Goal: Information Seeking & Learning: Check status

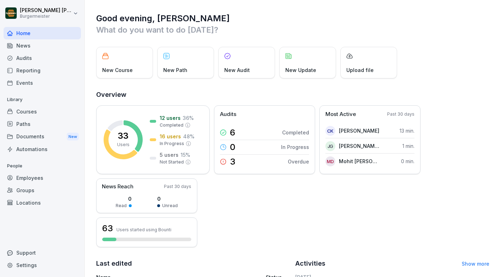
click at [54, 72] on div "Reporting" at bounding box center [42, 70] width 77 height 12
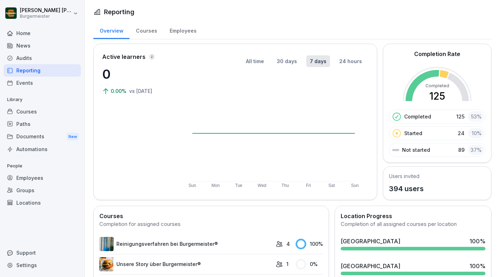
click at [54, 61] on div "Audits" at bounding box center [42, 58] width 77 height 12
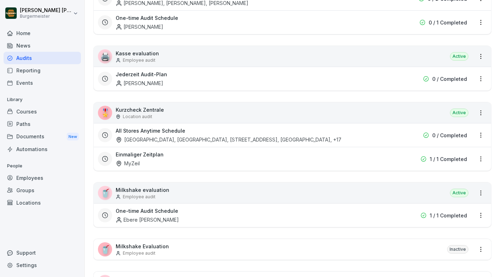
scroll to position [275, 0]
click at [288, 114] on div "🎖️ Kurzcheck Zentrale Location audit Active" at bounding box center [292, 113] width 397 height 21
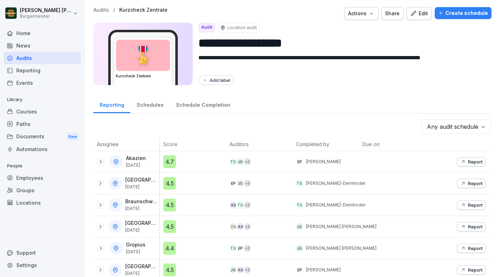
click at [175, 164] on div "4.7" at bounding box center [169, 161] width 13 height 13
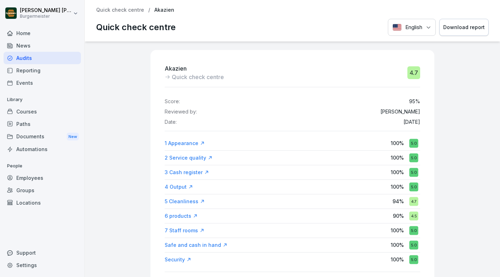
click at [412, 119] on p "[DATE]" at bounding box center [411, 122] width 17 height 6
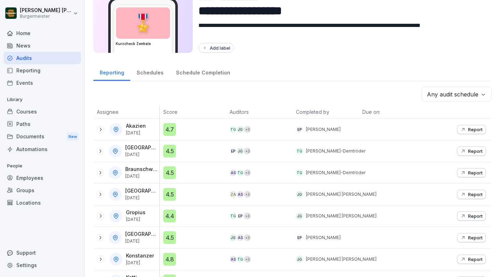
scroll to position [39, 0]
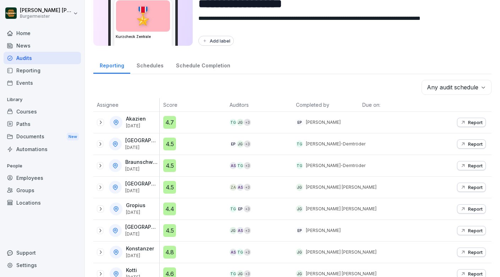
click at [139, 145] on div "Alexanderplatz [DATE]" at bounding box center [142, 144] width 34 height 12
click at [478, 144] on p "Report" at bounding box center [475, 144] width 15 height 6
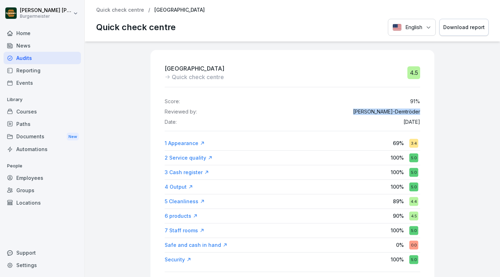
drag, startPoint x: 407, startPoint y: 106, endPoint x: 408, endPoint y: 114, distance: 7.8
click at [408, 114] on div "Score: 91 % Reviewed by: [PERSON_NAME]-Demtröder Date: [DATE]" at bounding box center [292, 109] width 255 height 32
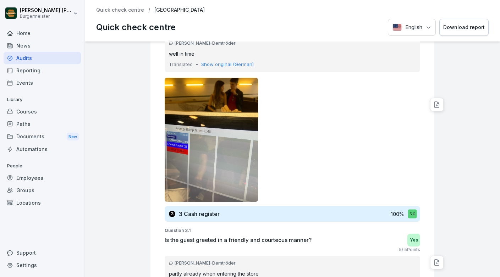
scroll to position [1591, 0]
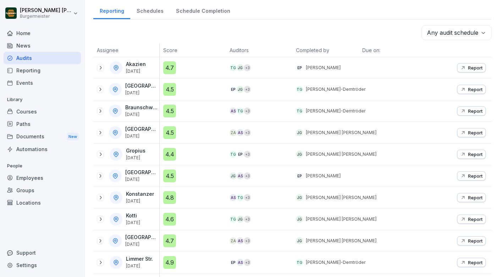
scroll to position [94, 0]
click at [145, 152] on p "Gropius" at bounding box center [136, 151] width 20 height 6
click at [102, 153] on icon at bounding box center [101, 154] width 6 height 6
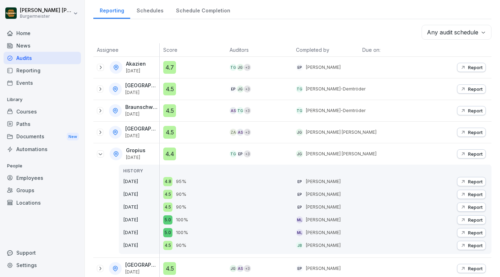
click at [104, 155] on div at bounding box center [100, 153] width 7 height 7
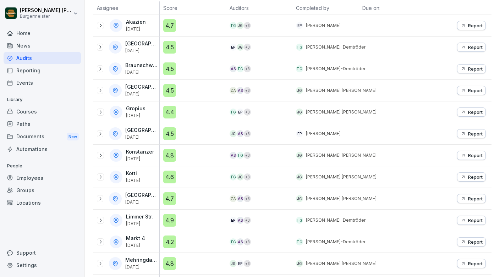
scroll to position [141, 0]
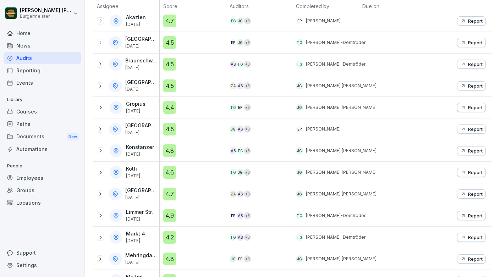
click at [101, 130] on icon at bounding box center [100, 129] width 6 height 6
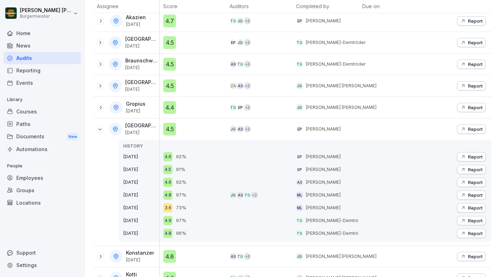
click at [475, 106] on p "Report" at bounding box center [475, 108] width 15 height 6
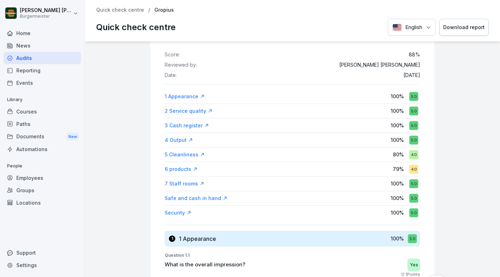
scroll to position [47, 0]
click at [183, 167] on div "6 products" at bounding box center [181, 168] width 33 height 7
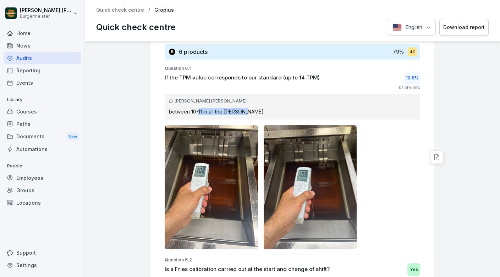
drag, startPoint x: 202, startPoint y: 111, endPoint x: 265, endPoint y: 110, distance: 62.8
click at [265, 110] on p "between 10-11 in all the [PERSON_NAME]" at bounding box center [292, 111] width 247 height 7
drag, startPoint x: 263, startPoint y: 114, endPoint x: 281, endPoint y: 114, distance: 17.4
click at [281, 114] on div "[PERSON_NAME] [PERSON_NAME] between 10-11 in all the [PERSON_NAME]" at bounding box center [292, 107] width 255 height 26
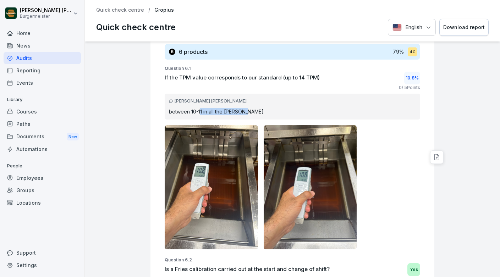
click at [281, 114] on div "[PERSON_NAME] [PERSON_NAME] between 10-11 in all the [PERSON_NAME]" at bounding box center [292, 107] width 255 height 26
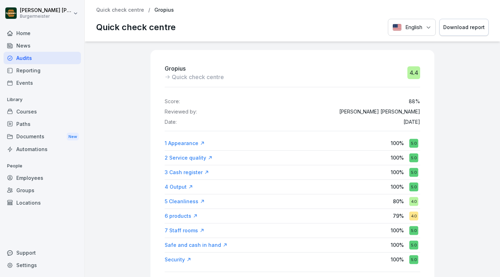
scroll to position [0, 0]
click at [190, 214] on div "6 products" at bounding box center [181, 216] width 33 height 7
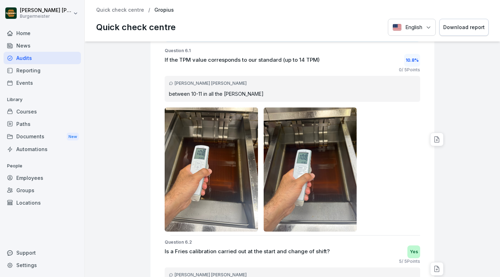
scroll to position [7282, 0]
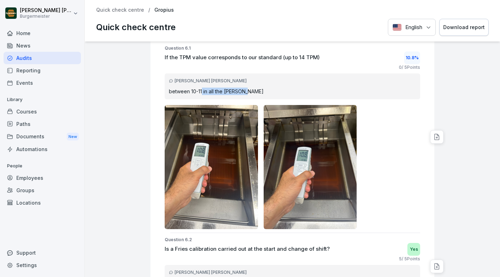
drag, startPoint x: 201, startPoint y: 87, endPoint x: 252, endPoint y: 94, distance: 51.6
click at [252, 94] on div "[PERSON_NAME] [PERSON_NAME] between 10-11 in all the [PERSON_NAME]" at bounding box center [292, 86] width 255 height 26
click at [262, 88] on p "between 10-11 in all the [PERSON_NAME]" at bounding box center [292, 91] width 247 height 7
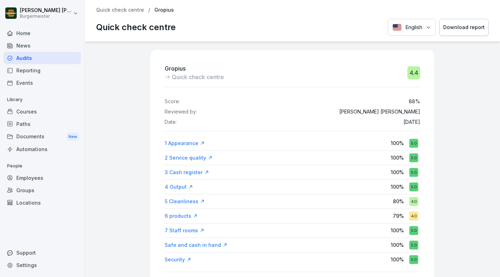
scroll to position [2, 0]
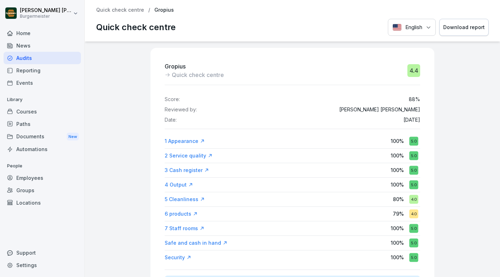
click at [397, 212] on p "79 %" at bounding box center [398, 213] width 11 height 7
click at [176, 212] on div "6 products" at bounding box center [181, 214] width 33 height 7
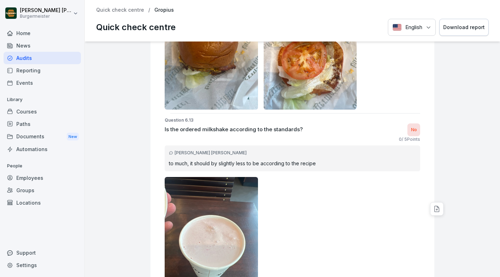
scroll to position [9793, 0]
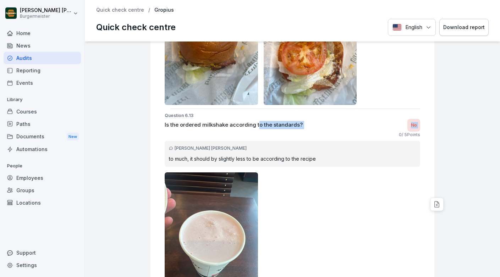
drag, startPoint x: 258, startPoint y: 122, endPoint x: 320, endPoint y: 132, distance: 62.8
click at [320, 132] on div "Question 6.13 Is the ordered milkshake according to the standards? No 0 / 5 Poi…" at bounding box center [295, 204] width 278 height 184
click at [320, 132] on div "0 / 5 Points" at bounding box center [292, 135] width 255 height 6
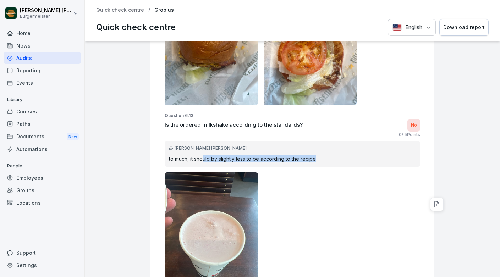
drag, startPoint x: 269, startPoint y: 160, endPoint x: 318, endPoint y: 162, distance: 49.0
click at [318, 162] on div "[PERSON_NAME] [PERSON_NAME] to much, it should by slightly less to be according…" at bounding box center [292, 154] width 255 height 26
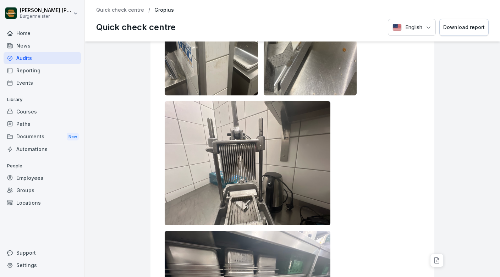
scroll to position [5518, 0]
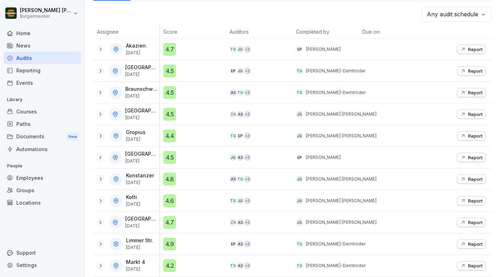
scroll to position [116, 0]
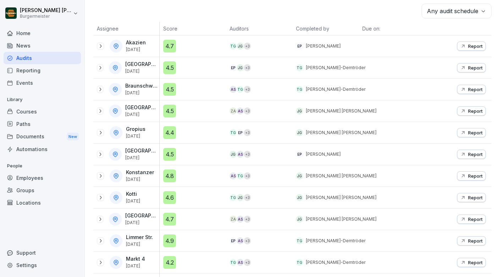
click at [475, 153] on p "Report" at bounding box center [475, 155] width 15 height 6
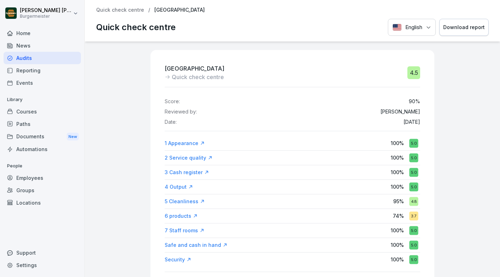
click at [174, 214] on div "6 products" at bounding box center [181, 216] width 33 height 7
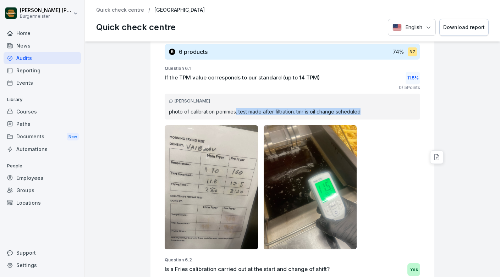
drag, startPoint x: 276, startPoint y: 110, endPoint x: 352, endPoint y: 113, distance: 75.7
click at [352, 113] on div "[PERSON_NAME] photo of calibration pommes. test made after filtration. tmr is o…" at bounding box center [292, 107] width 255 height 26
drag, startPoint x: 354, startPoint y: 115, endPoint x: 358, endPoint y: 115, distance: 3.9
click at [358, 115] on div "[PERSON_NAME] photo of calibration pommes. test made after filtration. tmr is o…" at bounding box center [292, 107] width 255 height 26
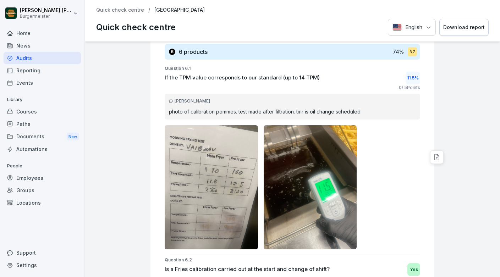
drag, startPoint x: 358, startPoint y: 115, endPoint x: 344, endPoint y: 112, distance: 14.5
click at [358, 115] on div "[PERSON_NAME] photo of calibration pommes. test made after filtration. tmr is o…" at bounding box center [292, 107] width 255 height 26
drag, startPoint x: 325, startPoint y: 110, endPoint x: 366, endPoint y: 114, distance: 41.0
click at [366, 114] on div "[PERSON_NAME] photo of calibration pommes. test made after filtration. tmr is o…" at bounding box center [292, 107] width 255 height 26
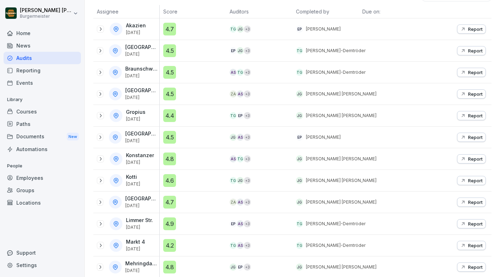
scroll to position [136, 0]
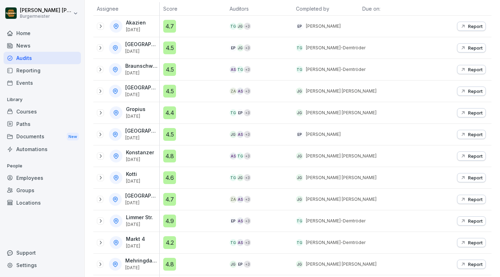
click at [475, 156] on p "Report" at bounding box center [475, 156] width 15 height 6
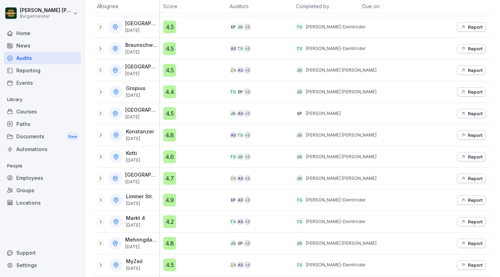
scroll to position [157, 0]
click at [472, 154] on p "Report" at bounding box center [475, 156] width 15 height 6
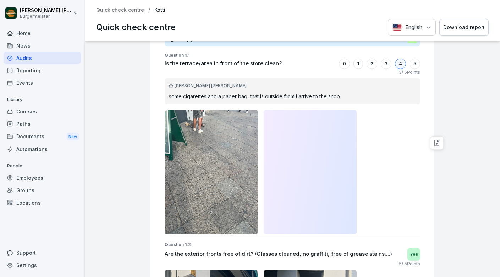
scroll to position [249, 0]
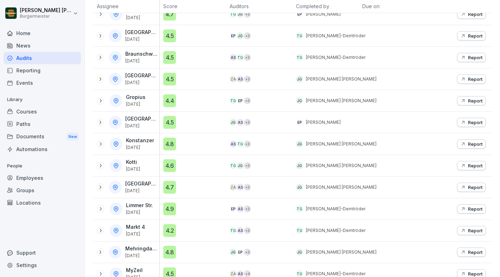
scroll to position [148, 0]
click at [142, 188] on div "[GEOGRAPHIC_DATA] [DATE]" at bounding box center [142, 186] width 34 height 12
click at [142, 188] on p "[DATE]" at bounding box center [141, 190] width 33 height 5
click at [473, 185] on p "Report" at bounding box center [475, 187] width 15 height 6
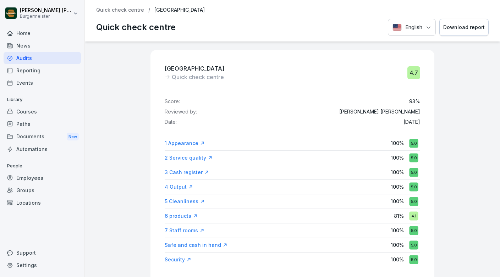
click at [176, 213] on div "6 products" at bounding box center [181, 216] width 33 height 7
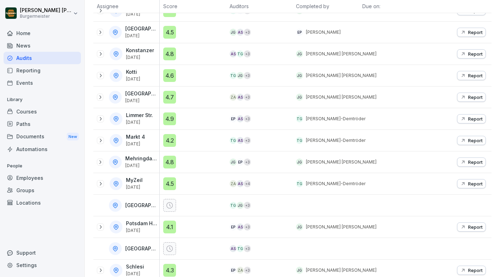
scroll to position [237, 0]
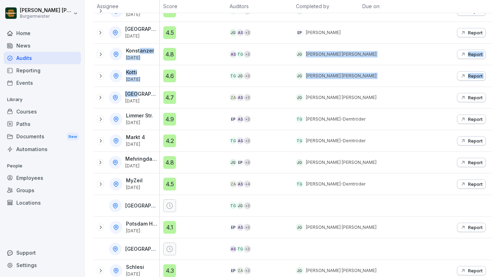
drag, startPoint x: 140, startPoint y: 51, endPoint x: 138, endPoint y: 95, distance: 43.3
click at [138, 95] on tbody "Akazien [DATE] 4.7 TG JG + 3 EP [PERSON_NAME] Report [GEOGRAPHIC_DATA] [DATE] 4…" at bounding box center [292, 130] width 398 height 433
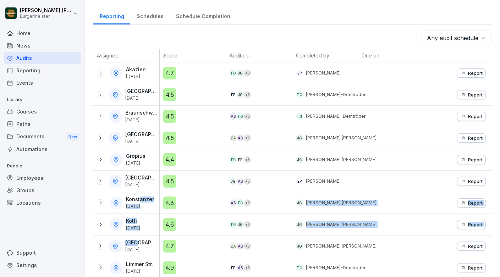
scroll to position [91, 0]
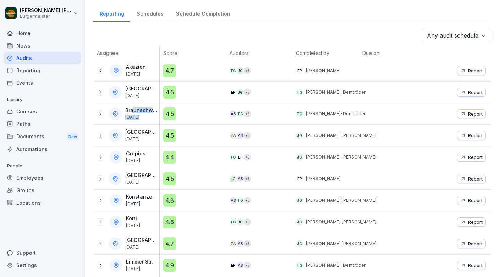
drag, startPoint x: 135, startPoint y: 114, endPoint x: 137, endPoint y: 118, distance: 4.1
click at [137, 118] on div "Braunschweig Schloß [DATE]" at bounding box center [142, 114] width 34 height 12
click at [137, 118] on p "[DATE]" at bounding box center [141, 117] width 33 height 5
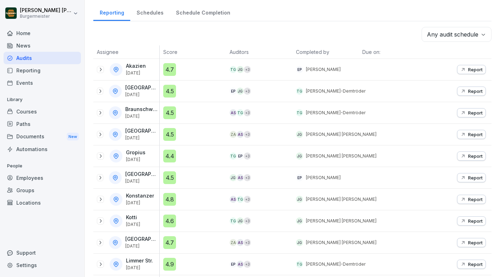
scroll to position [93, 0]
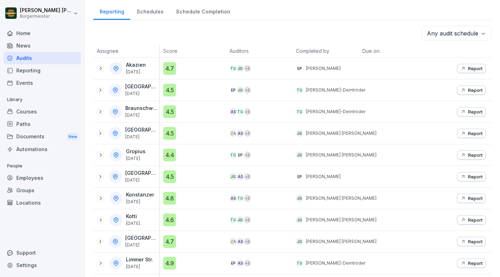
click at [467, 110] on div "Report" at bounding box center [471, 112] width 22 height 6
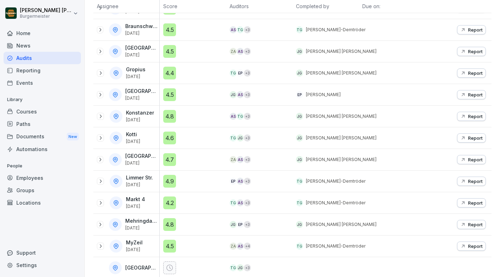
scroll to position [176, 0]
click at [483, 181] on button "Report" at bounding box center [471, 180] width 29 height 9
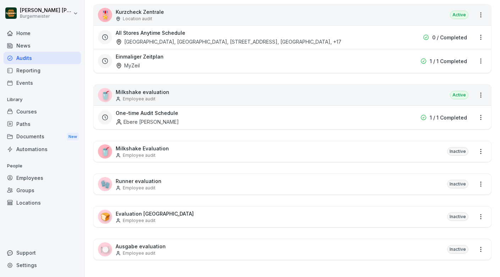
scroll to position [373, 0]
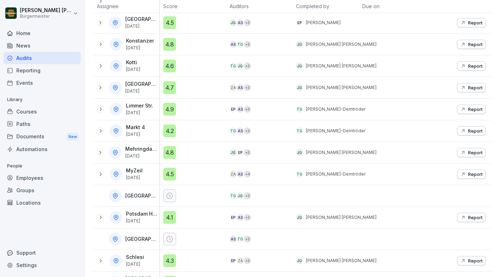
scroll to position [250, 0]
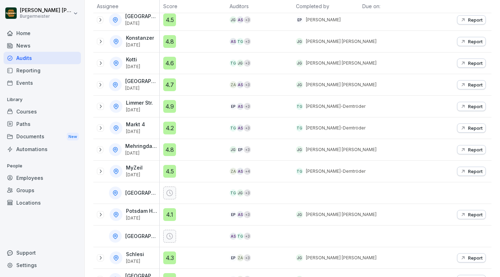
click at [479, 128] on p "Report" at bounding box center [475, 128] width 15 height 6
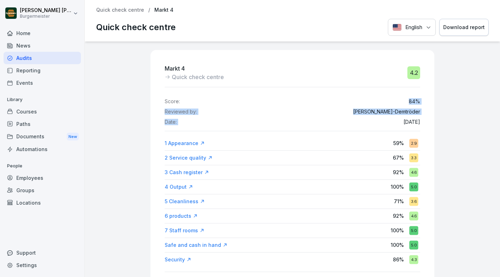
click at [397, 117] on div "Score: 84 % Reviewed by: [PERSON_NAME]-Demtröder Date: [DATE]" at bounding box center [292, 109] width 255 height 32
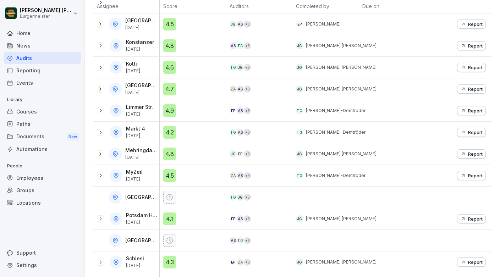
scroll to position [247, 0]
drag, startPoint x: 131, startPoint y: 129, endPoint x: 148, endPoint y: 142, distance: 21.8
click at [148, 142] on div "Markt 4 [DATE]" at bounding box center [126, 131] width 66 height 21
click at [144, 133] on p "[DATE]" at bounding box center [135, 135] width 19 height 5
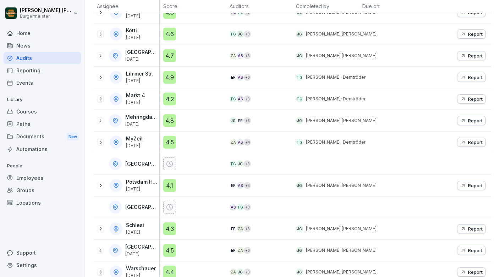
scroll to position [291, 0]
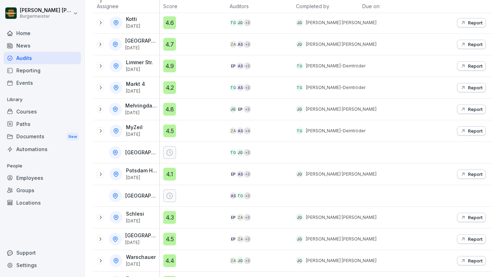
drag, startPoint x: 139, startPoint y: 135, endPoint x: 149, endPoint y: 138, distance: 9.9
click at [149, 138] on div "MyZeil [DATE]" at bounding box center [126, 130] width 66 height 21
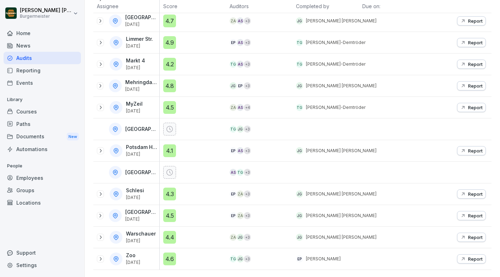
scroll to position [314, 0]
drag, startPoint x: 144, startPoint y: 148, endPoint x: 145, endPoint y: 155, distance: 7.1
click at [145, 155] on div "Potsdam HBF [DATE]" at bounding box center [142, 150] width 33 height 12
click at [145, 155] on p "[DATE]" at bounding box center [142, 154] width 32 height 5
drag, startPoint x: 133, startPoint y: 211, endPoint x: 145, endPoint y: 217, distance: 12.7
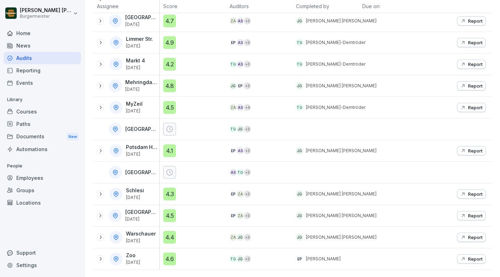
click at [145, 217] on div "[GEOGRAPHIC_DATA] [DATE]" at bounding box center [142, 215] width 34 height 12
click at [145, 217] on p "[DATE]" at bounding box center [141, 219] width 33 height 5
click at [480, 215] on p "Report" at bounding box center [475, 216] width 15 height 6
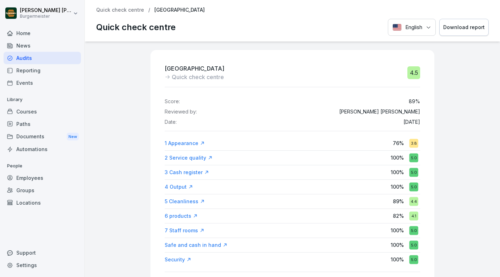
click at [184, 213] on div "6 products" at bounding box center [181, 216] width 33 height 7
click at [187, 142] on div "1 Appearance" at bounding box center [185, 143] width 40 height 7
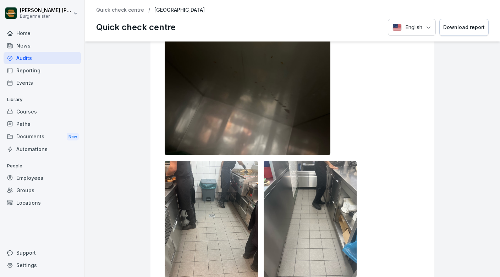
scroll to position [3622, 0]
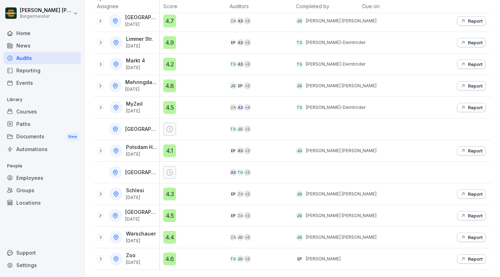
scroll to position [314, 0]
click at [480, 237] on p "Report" at bounding box center [475, 238] width 15 height 6
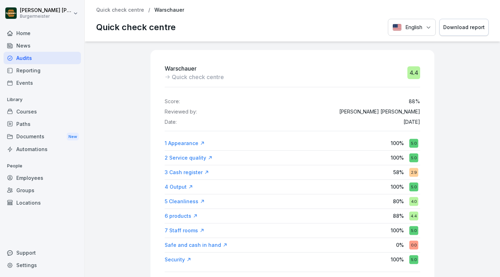
click at [193, 170] on div "3 Cash register" at bounding box center [187, 172] width 44 height 7
